Goal: Information Seeking & Learning: Compare options

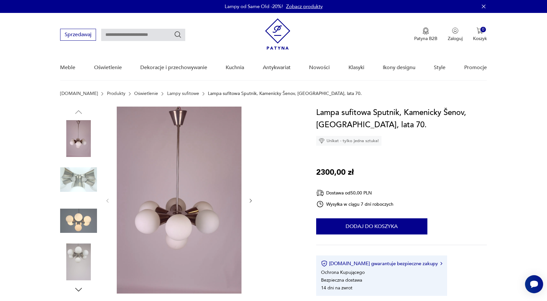
click at [83, 180] on img at bounding box center [78, 179] width 37 height 37
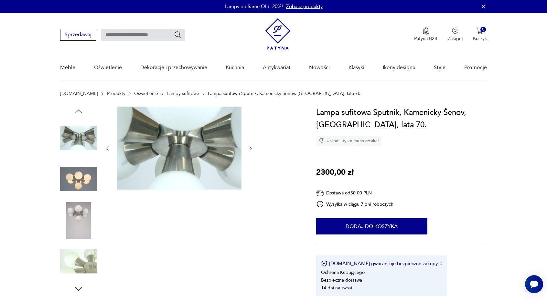
click at [84, 215] on img at bounding box center [78, 220] width 37 height 37
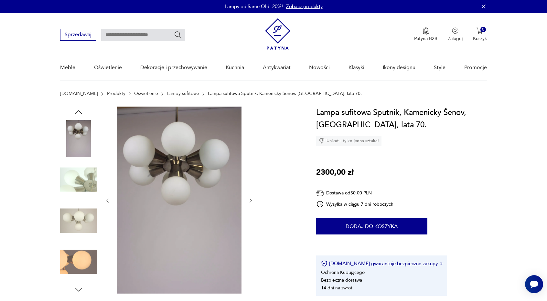
click at [83, 252] on img at bounding box center [78, 262] width 37 height 37
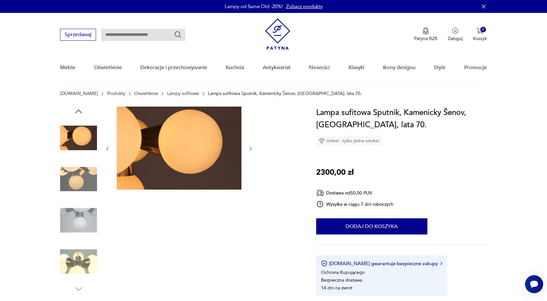
click at [76, 134] on img at bounding box center [78, 138] width 37 height 37
click at [76, 182] on img at bounding box center [78, 179] width 37 height 37
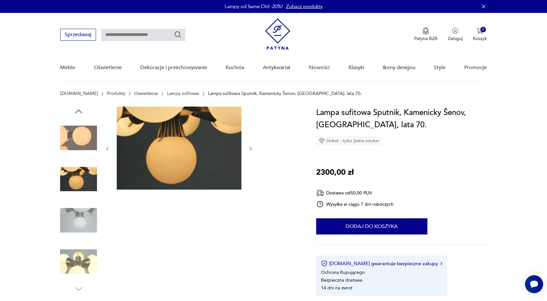
click at [74, 215] on img at bounding box center [78, 220] width 37 height 37
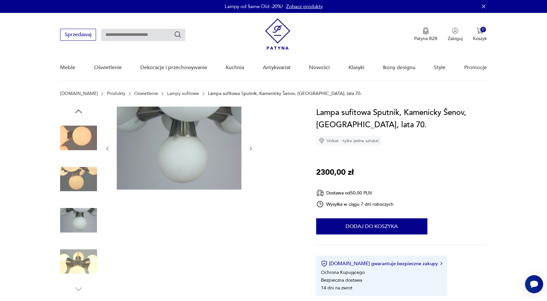
click at [81, 219] on img at bounding box center [78, 220] width 37 height 37
click at [88, 191] on img at bounding box center [78, 179] width 37 height 37
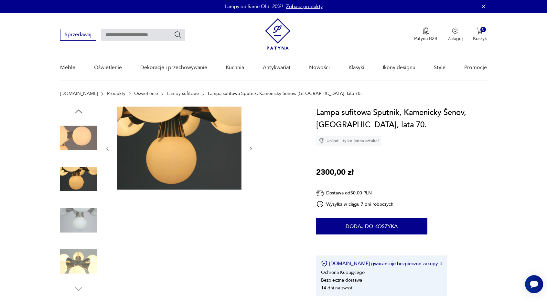
click at [87, 221] on img at bounding box center [78, 220] width 37 height 37
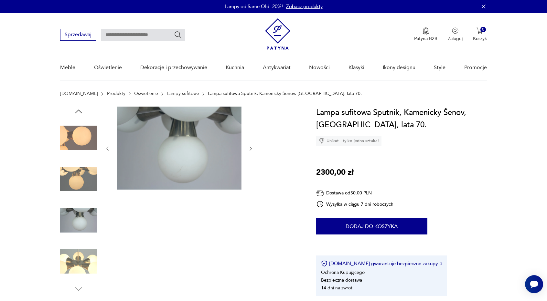
click at [89, 252] on img at bounding box center [78, 261] width 37 height 37
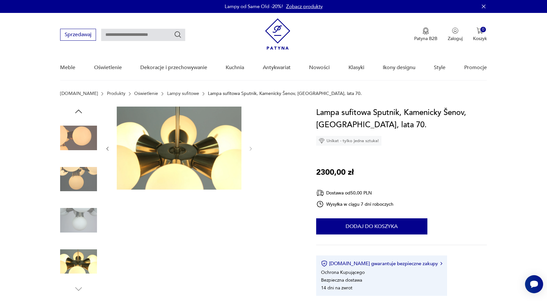
click at [81, 221] on img at bounding box center [78, 220] width 37 height 37
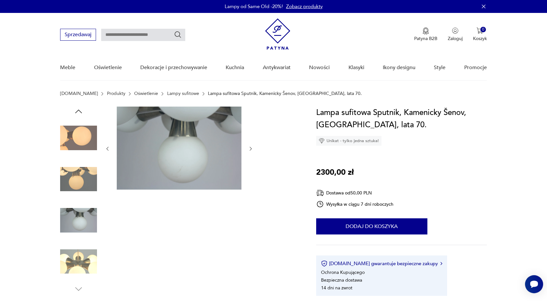
click at [82, 189] on img at bounding box center [78, 179] width 37 height 37
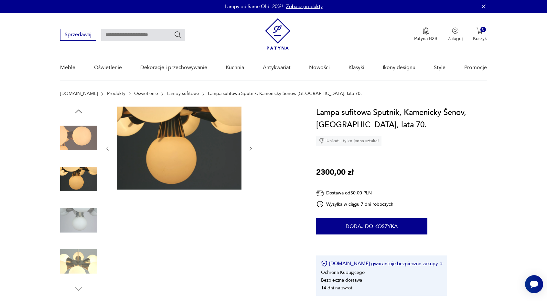
click at [80, 144] on img at bounding box center [78, 138] width 37 height 37
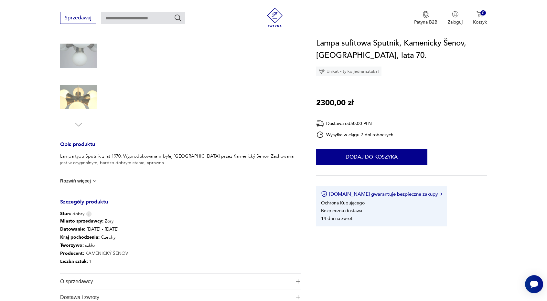
scroll to position [226, 0]
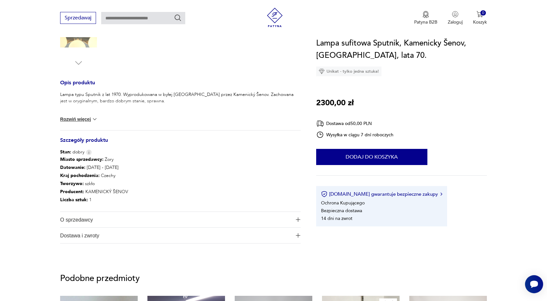
click at [89, 119] on button "Rozwiń więcej" at bounding box center [79, 119] width 38 height 6
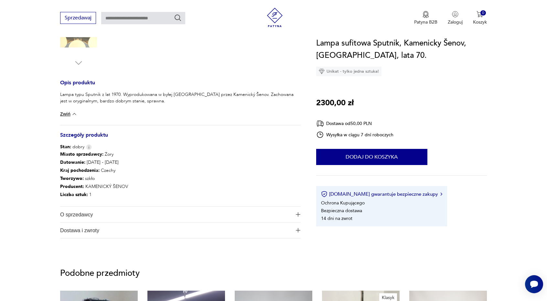
click at [61, 114] on button "Zwiń" at bounding box center [68, 114] width 17 height 6
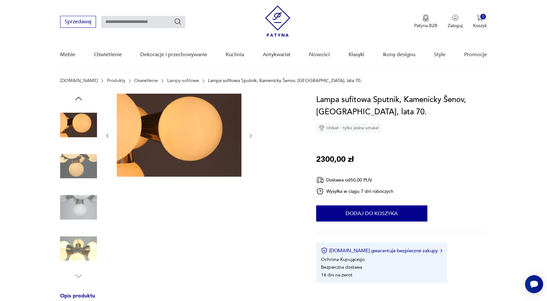
scroll to position [0, 0]
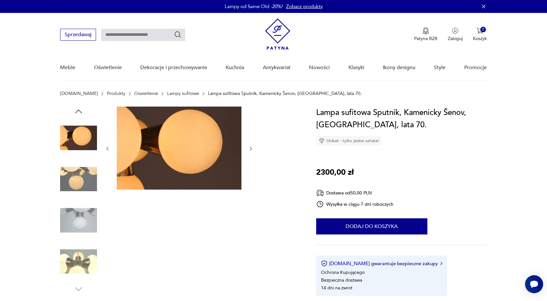
click at [85, 184] on img at bounding box center [78, 179] width 37 height 37
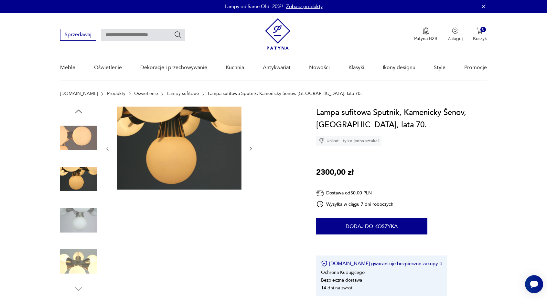
click at [166, 154] on img at bounding box center [179, 148] width 125 height 83
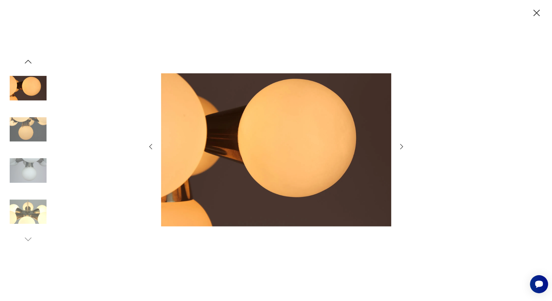
click at [30, 84] on img at bounding box center [28, 88] width 37 height 37
click at [26, 59] on icon "button" at bounding box center [28, 62] width 10 height 10
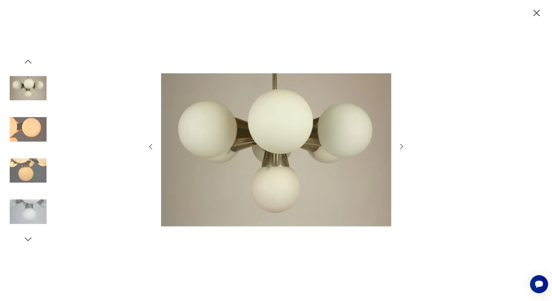
click at [28, 61] on icon "button" at bounding box center [28, 62] width 10 height 10
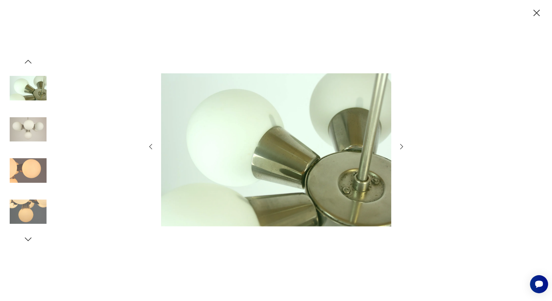
click at [28, 61] on icon "button" at bounding box center [28, 62] width 10 height 10
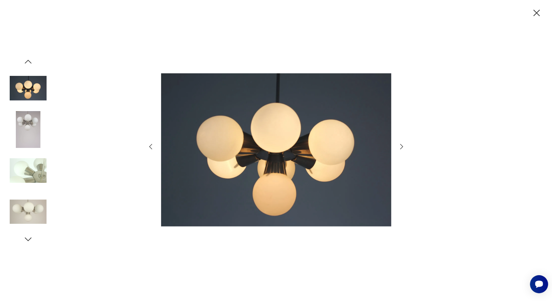
click at [36, 122] on img at bounding box center [28, 129] width 37 height 37
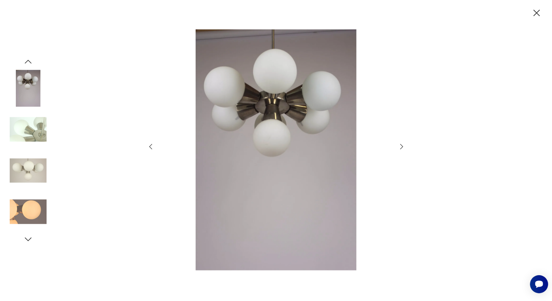
click at [37, 133] on img at bounding box center [28, 129] width 37 height 37
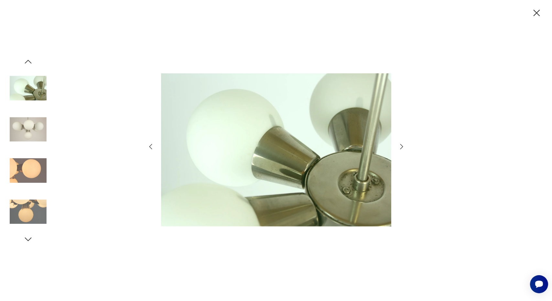
click at [40, 165] on img at bounding box center [28, 170] width 37 height 37
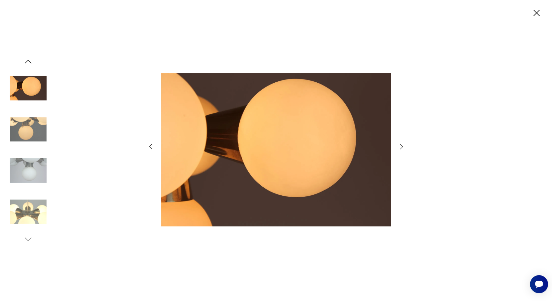
click at [36, 100] on img at bounding box center [28, 88] width 37 height 37
click at [35, 205] on img at bounding box center [28, 212] width 37 height 37
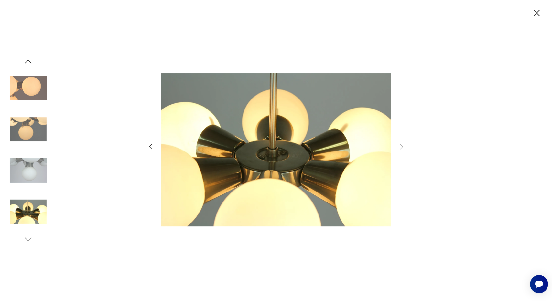
click at [533, 18] on icon "button" at bounding box center [536, 12] width 11 height 11
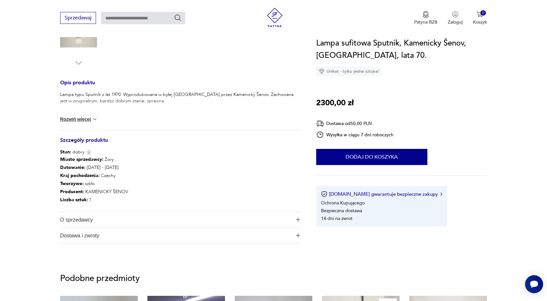
scroll to position [151, 0]
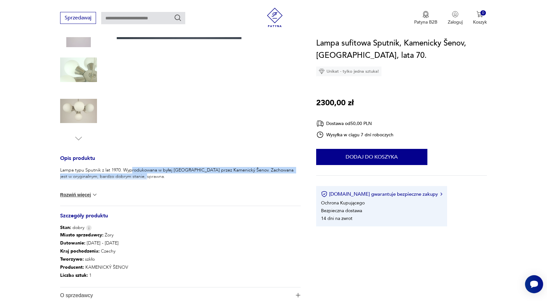
drag, startPoint x: 134, startPoint y: 171, endPoint x: 140, endPoint y: 174, distance: 6.4
click at [140, 174] on p "Lampa typu Sputnik z lat 1970. Wyprodukowana w byłej [GEOGRAPHIC_DATA] przez Ka…" at bounding box center [180, 173] width 241 height 13
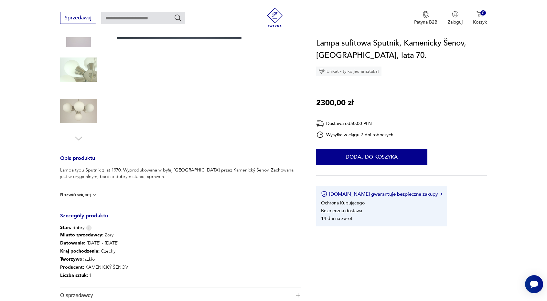
scroll to position [75, 0]
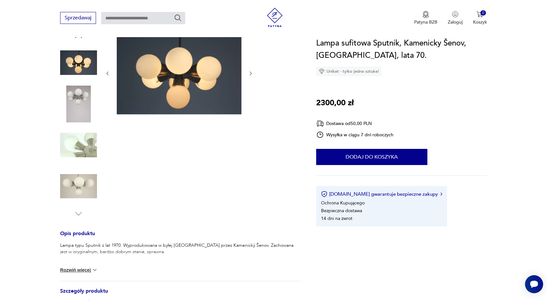
click at [81, 141] on img at bounding box center [78, 145] width 37 height 37
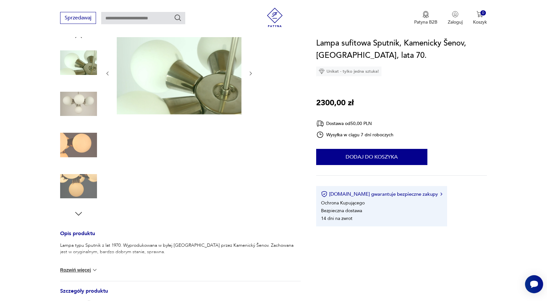
click at [224, 97] on img at bounding box center [179, 72] width 125 height 83
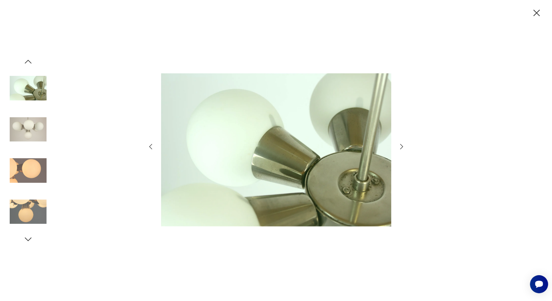
click at [536, 13] on icon "button" at bounding box center [537, 13] width 6 height 6
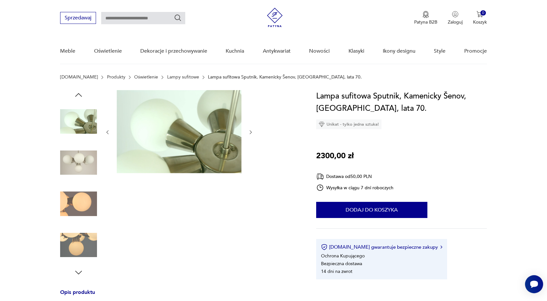
scroll to position [0, 0]
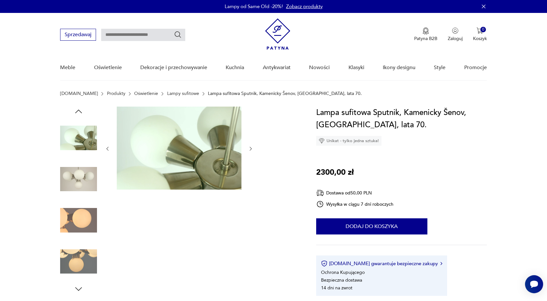
click at [75, 130] on img at bounding box center [78, 138] width 37 height 37
click at [76, 177] on img at bounding box center [78, 179] width 37 height 37
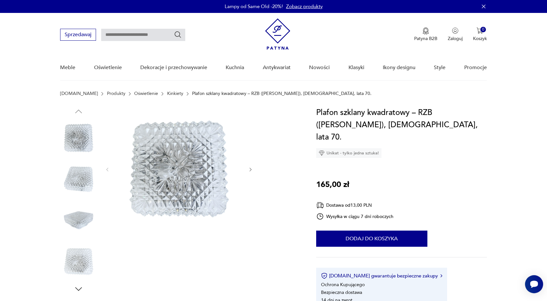
drag, startPoint x: 531, startPoint y: 128, endPoint x: 513, endPoint y: 68, distance: 62.4
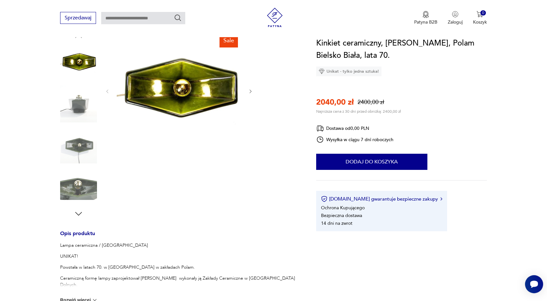
click at [71, 189] on img at bounding box center [78, 186] width 37 height 37
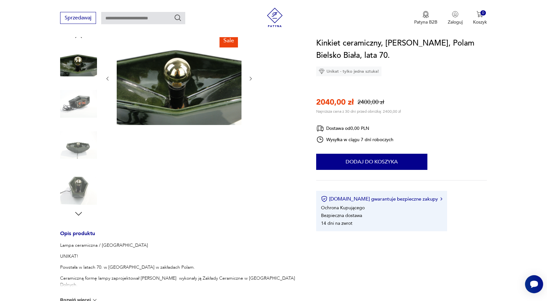
click at [75, 105] on img at bounding box center [78, 104] width 37 height 37
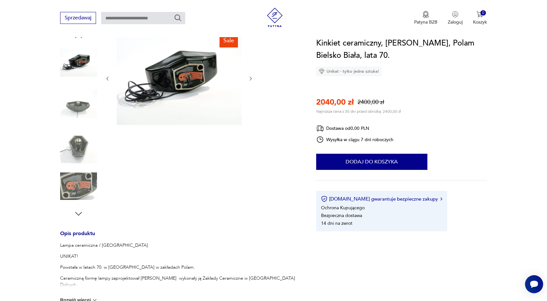
click at [250, 76] on icon "button" at bounding box center [250, 78] width 5 height 5
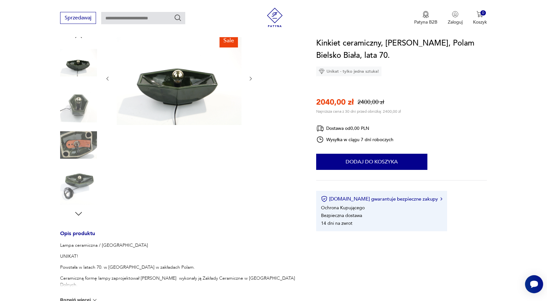
click at [90, 69] on img at bounding box center [78, 62] width 37 height 37
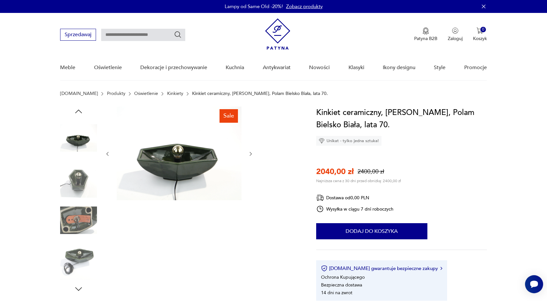
click at [85, 144] on img at bounding box center [78, 138] width 37 height 37
click at [80, 189] on img at bounding box center [78, 179] width 37 height 37
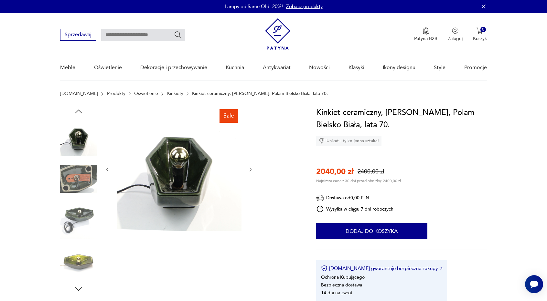
click at [75, 184] on img at bounding box center [78, 179] width 37 height 37
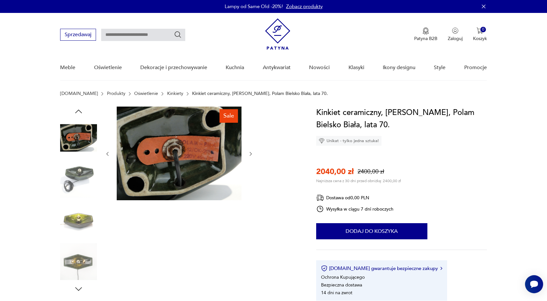
click at [79, 208] on img at bounding box center [78, 220] width 37 height 37
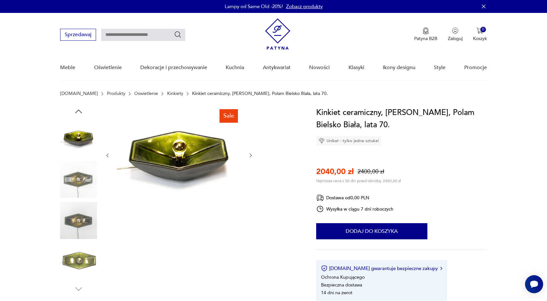
click at [79, 223] on img at bounding box center [78, 220] width 37 height 37
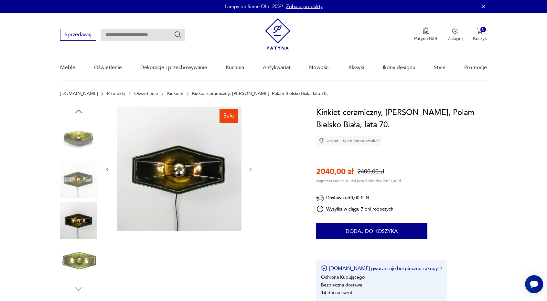
click at [74, 256] on img at bounding box center [78, 261] width 37 height 37
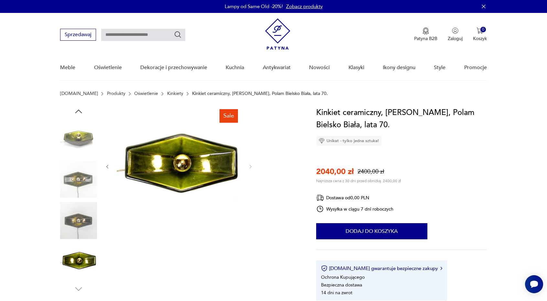
click at [473, 163] on div "Kinkiet ceramiczny, A. Sadulski, Polam Bielsko Biała, lata 70. Unikat - tylko j…" at bounding box center [401, 204] width 171 height 194
click at [486, 159] on div "Kinkiet ceramiczny, A. Sadulski, Polam Bielsko Biała, lata 70. Unikat - tylko j…" at bounding box center [401, 204] width 171 height 194
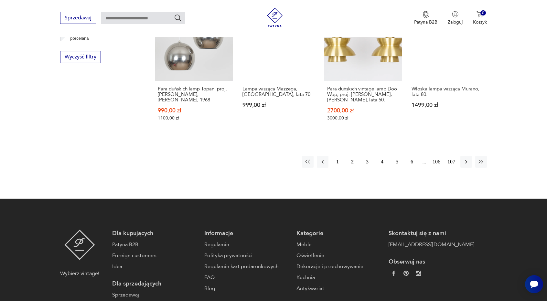
scroll to position [674, 0]
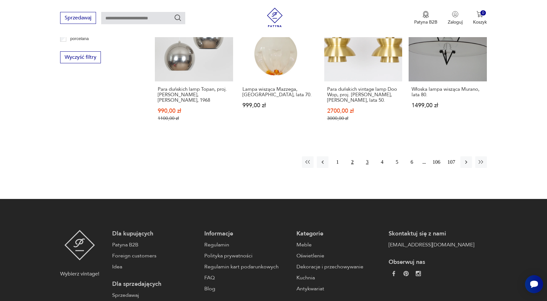
click at [366, 156] on button "3" at bounding box center [367, 162] width 12 height 12
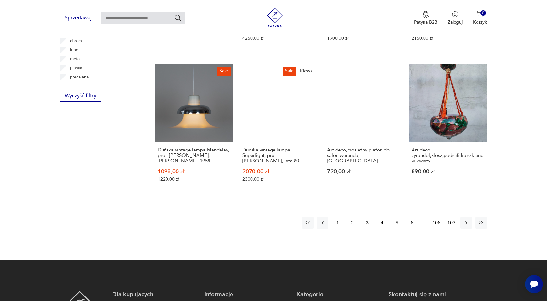
scroll to position [674, 0]
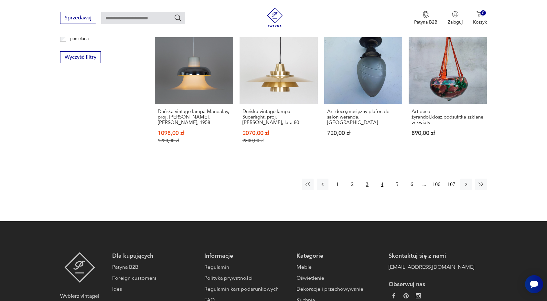
click at [382, 179] on button "4" at bounding box center [382, 185] width 12 height 12
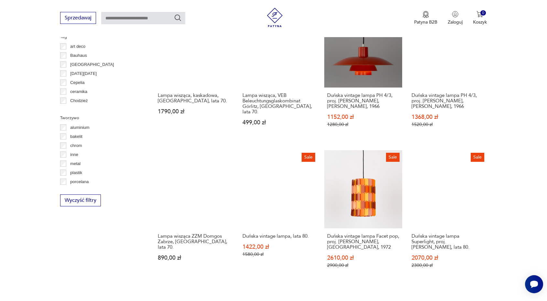
scroll to position [598, 0]
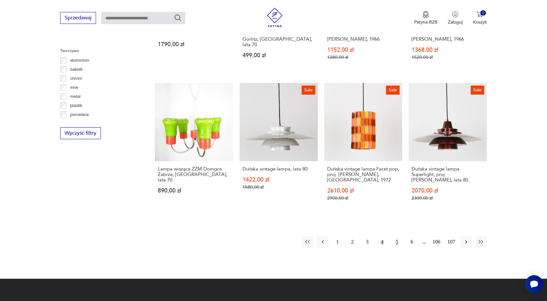
click at [395, 236] on button "5" at bounding box center [397, 242] width 12 height 12
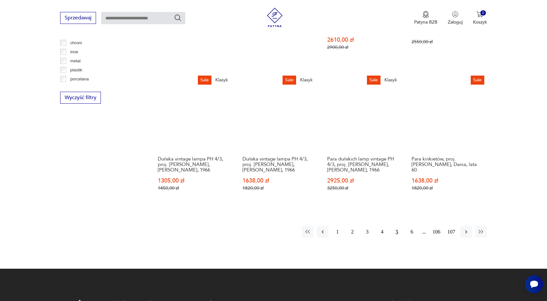
scroll to position [659, 0]
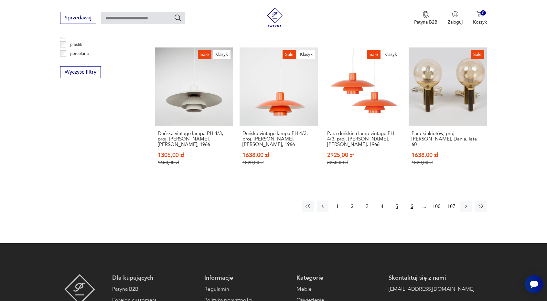
click at [411, 201] on button "6" at bounding box center [412, 207] width 12 height 12
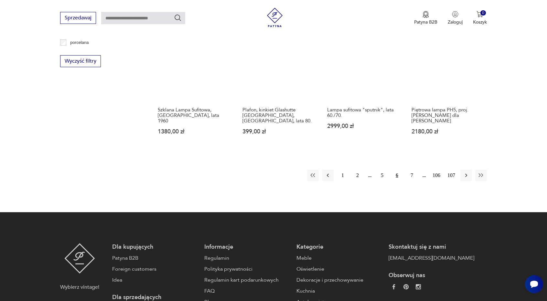
scroll to position [670, 0]
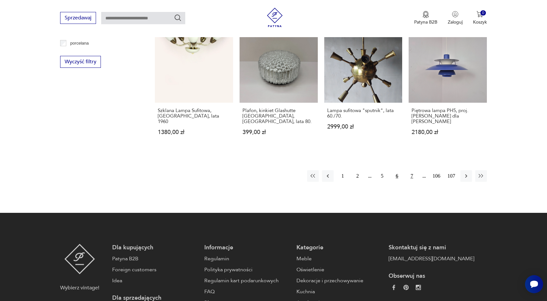
click at [412, 170] on button "7" at bounding box center [412, 176] width 12 height 12
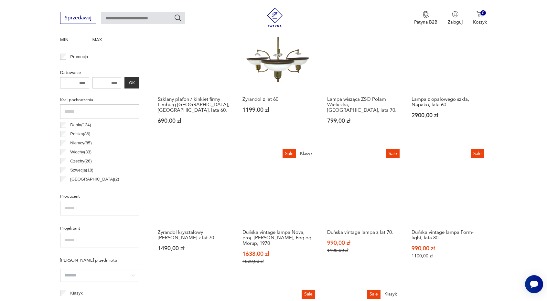
scroll to position [258, 0]
